Goal: Information Seeking & Learning: Learn about a topic

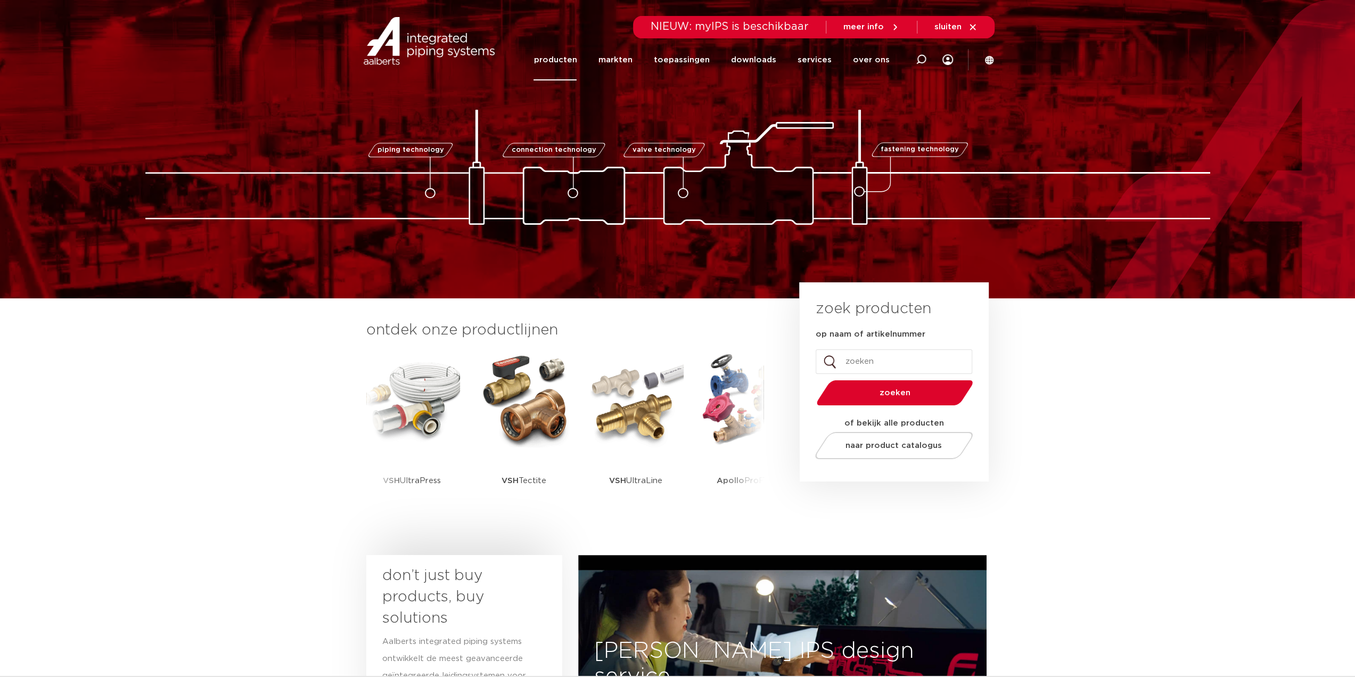
click at [561, 60] on link "producten" at bounding box center [555, 59] width 43 height 41
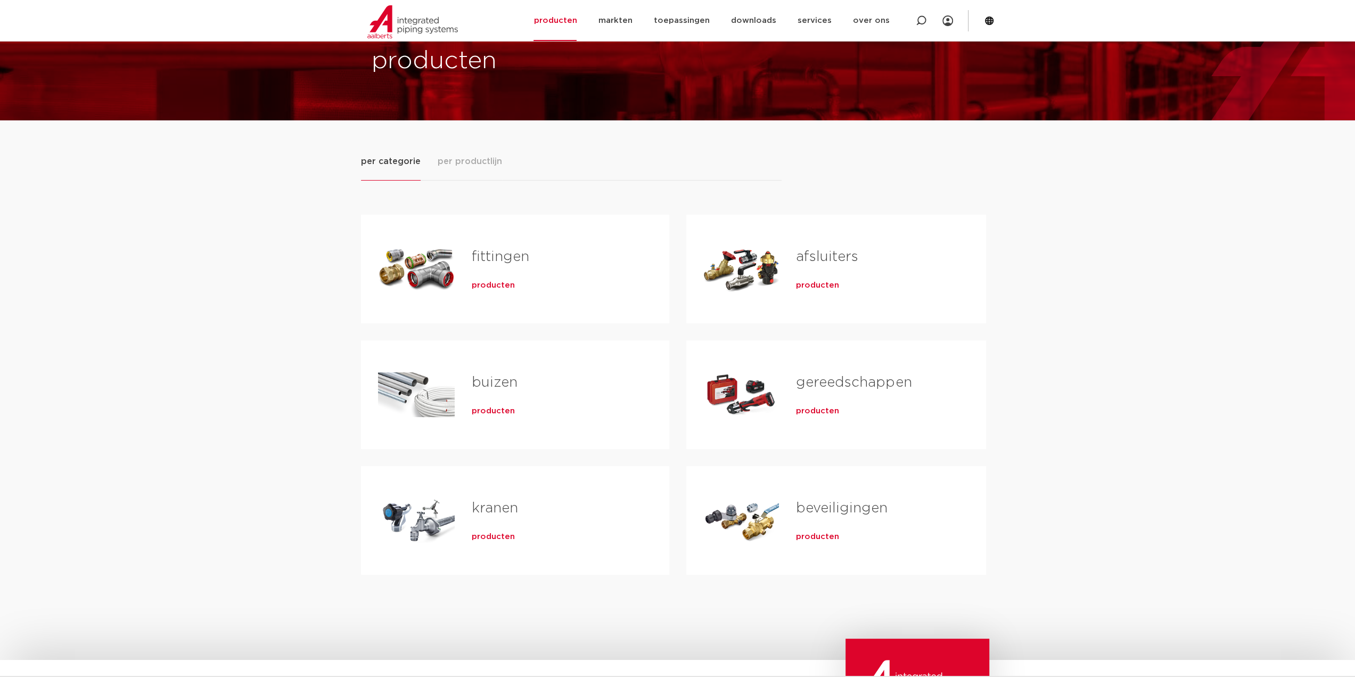
scroll to position [53, 0]
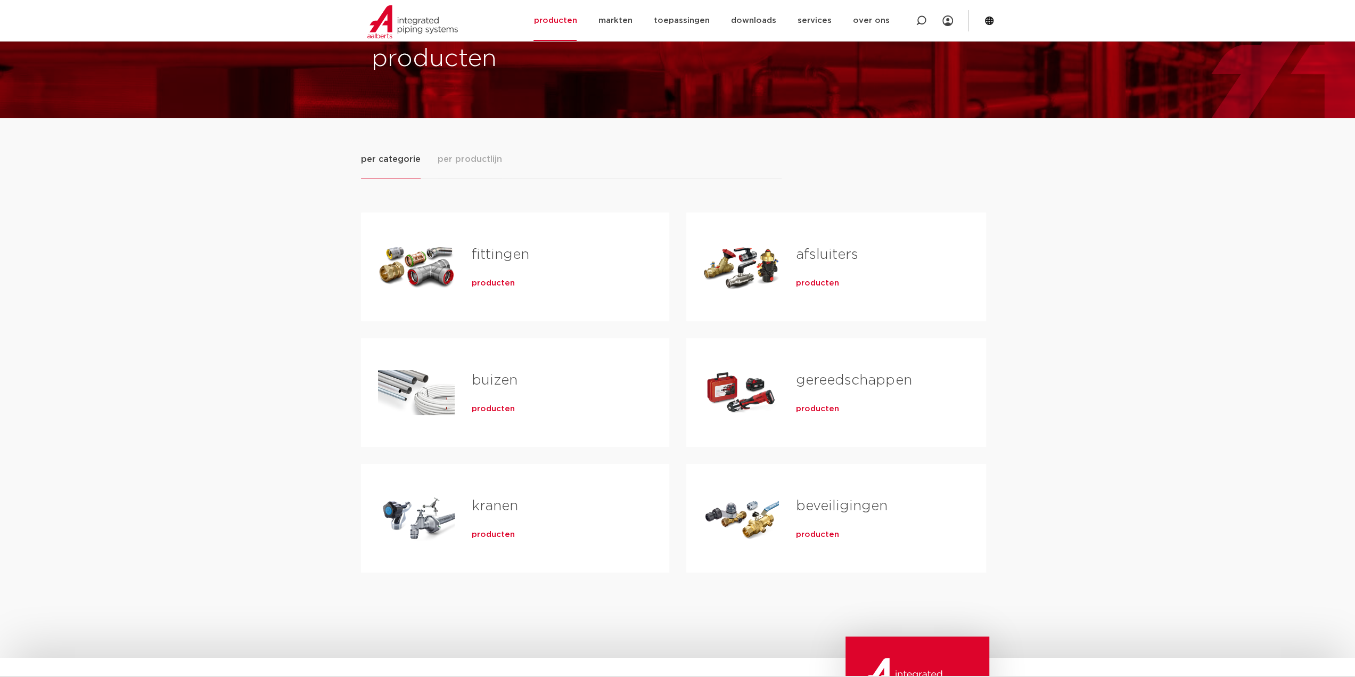
click at [844, 381] on link "gereedschappen" at bounding box center [854, 380] width 116 height 14
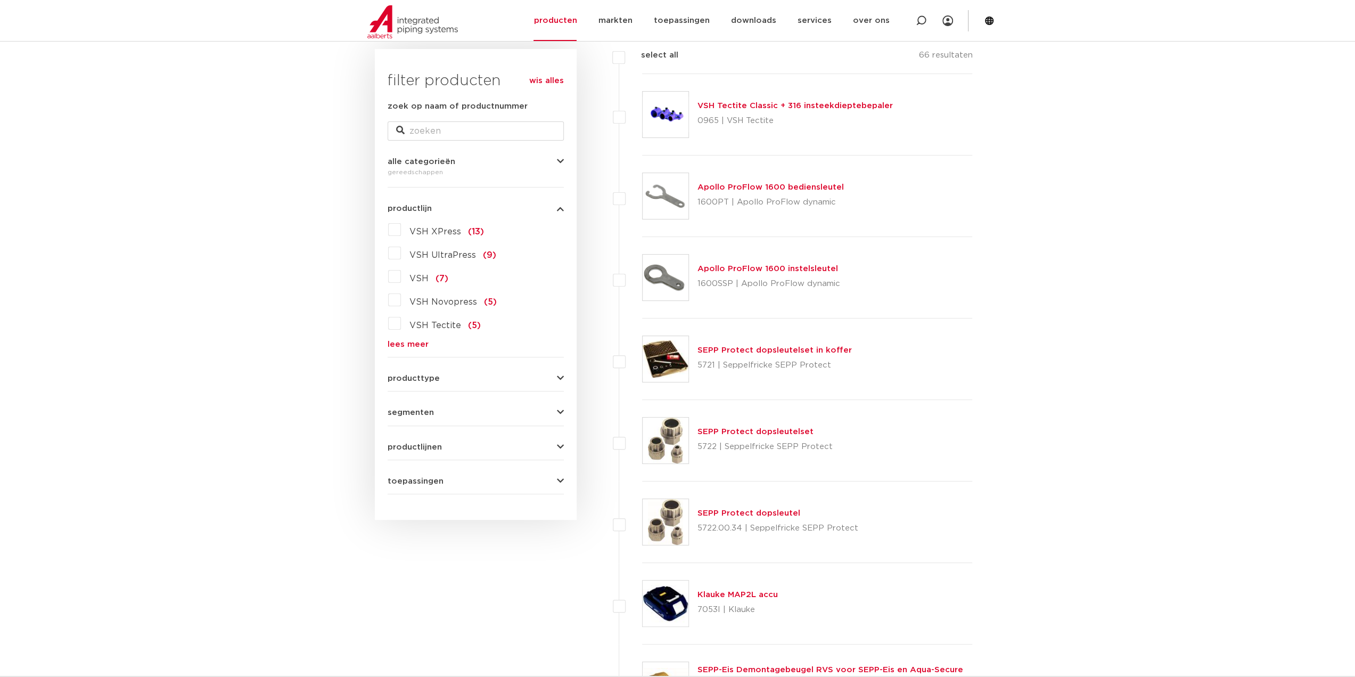
scroll to position [160, 0]
click at [422, 340] on link "lees meer" at bounding box center [476, 341] width 176 height 8
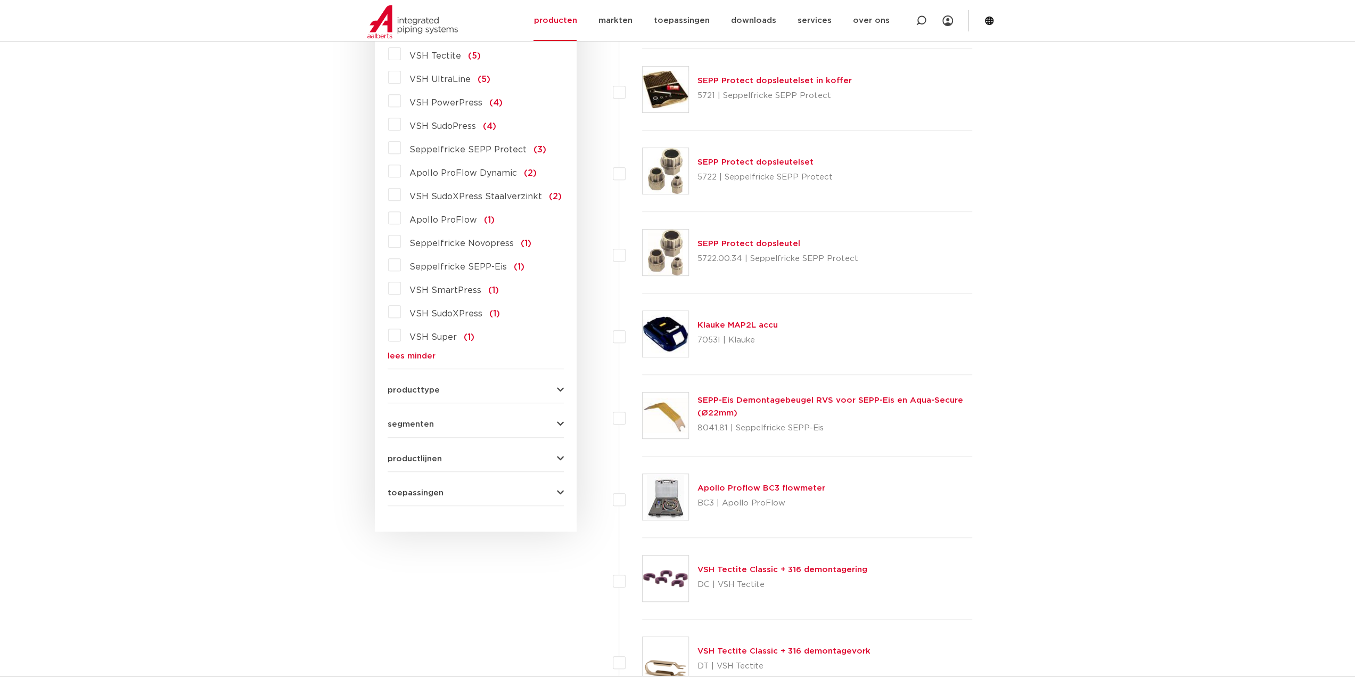
click at [539, 388] on button "producttype" at bounding box center [476, 390] width 176 height 8
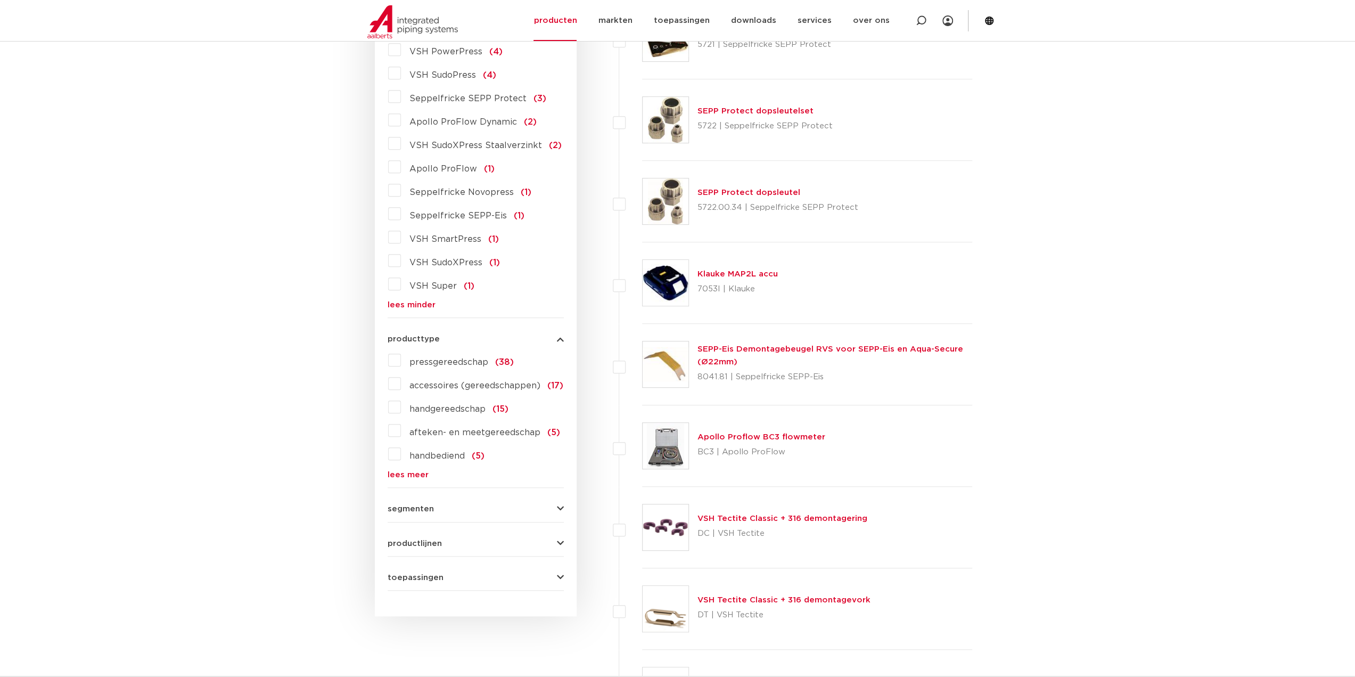
scroll to position [479, 0]
click at [474, 360] on span "pressgereedschap" at bounding box center [449, 360] width 79 height 9
click at [0, 0] on input "pressgereedschap (38)" at bounding box center [0, 0] width 0 height 0
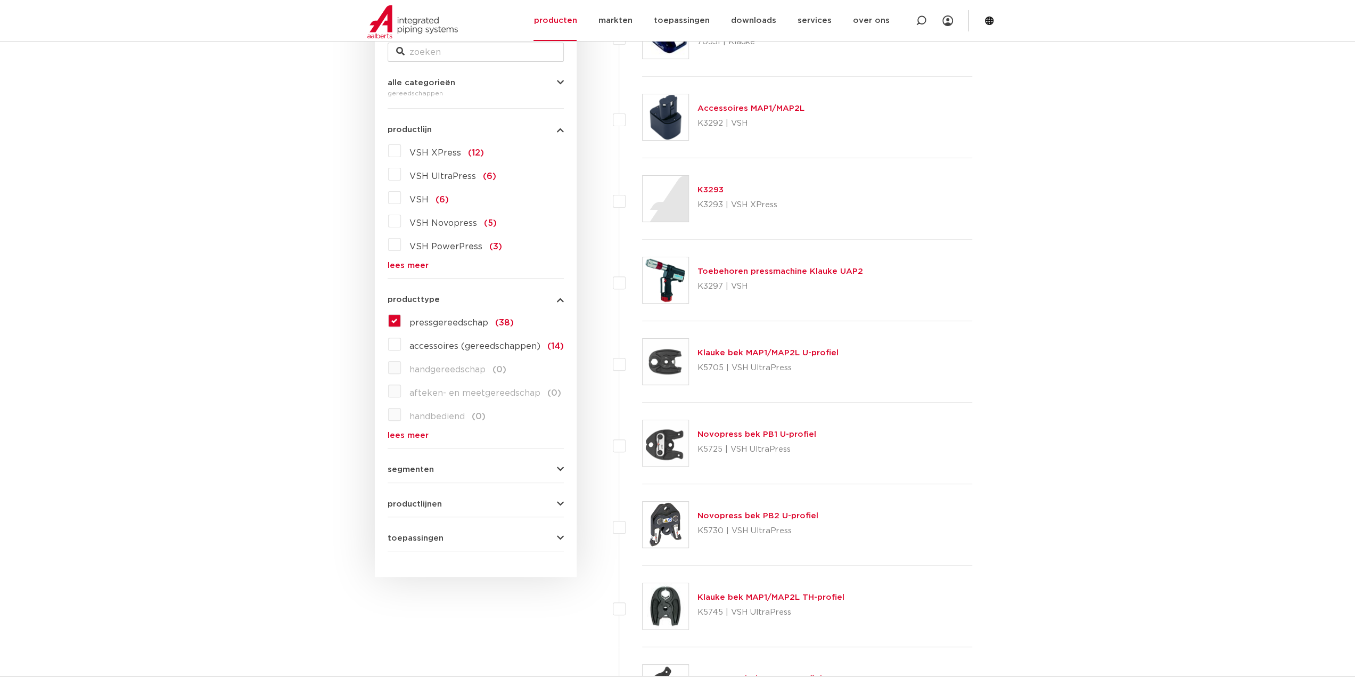
scroll to position [160, 0]
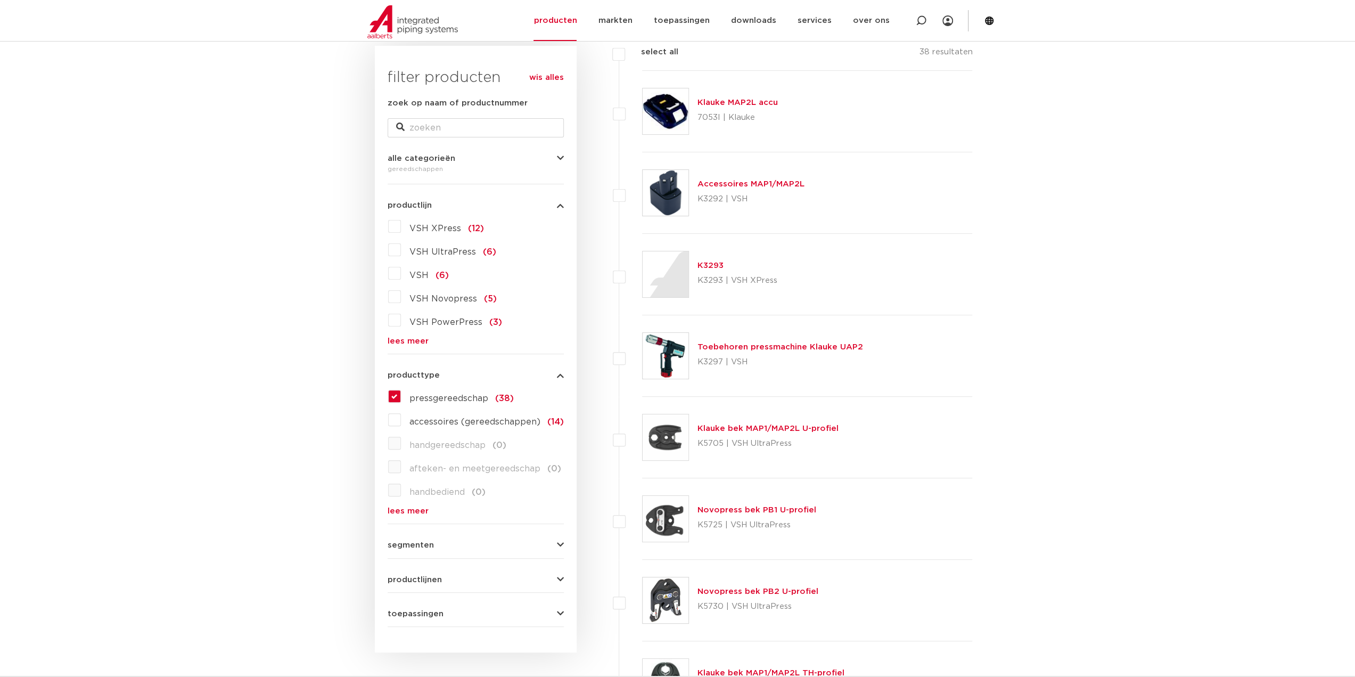
click at [735, 347] on link "Toebehoren pressmachine Klauke UAP2" at bounding box center [781, 347] width 166 height 8
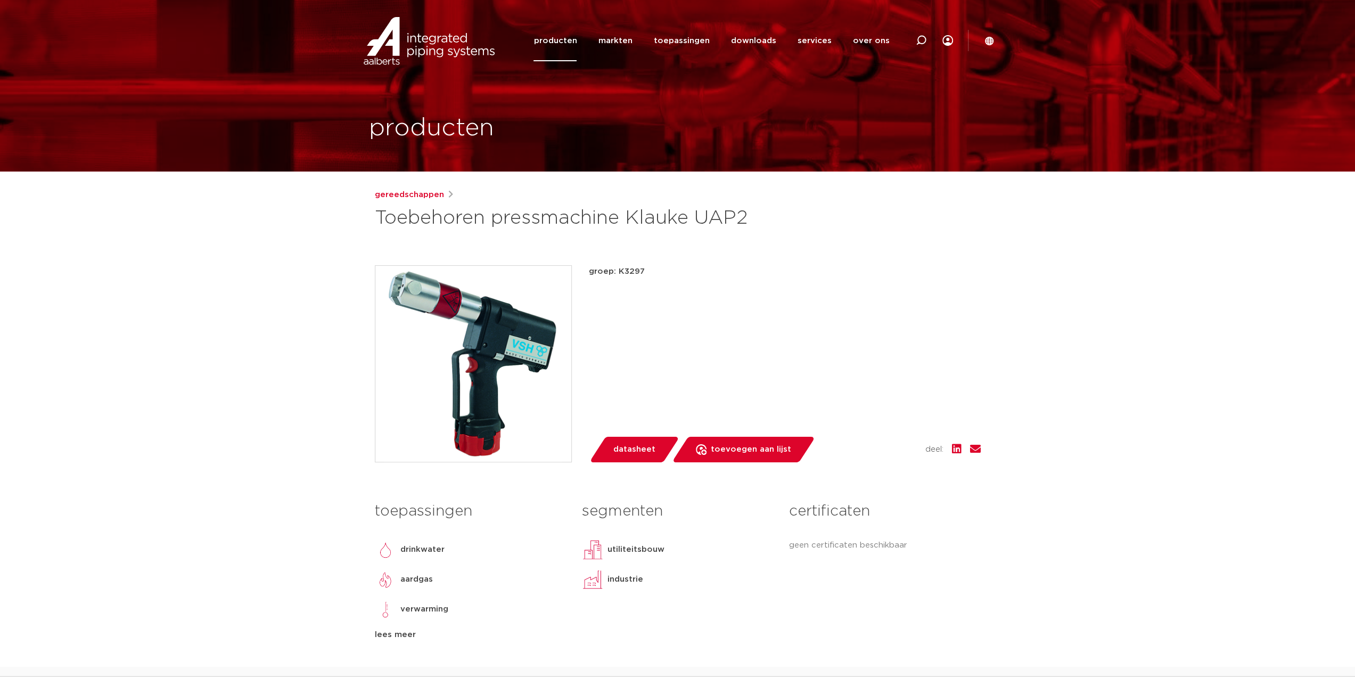
drag, startPoint x: 493, startPoint y: 218, endPoint x: 766, endPoint y: 214, distance: 273.2
click at [766, 214] on h1 "Toebehoren pressmachine Klauke UAP2" at bounding box center [575, 219] width 400 height 26
copy h1 "pressmachine Klauke UAP2"
